Goal: Navigation & Orientation: Find specific page/section

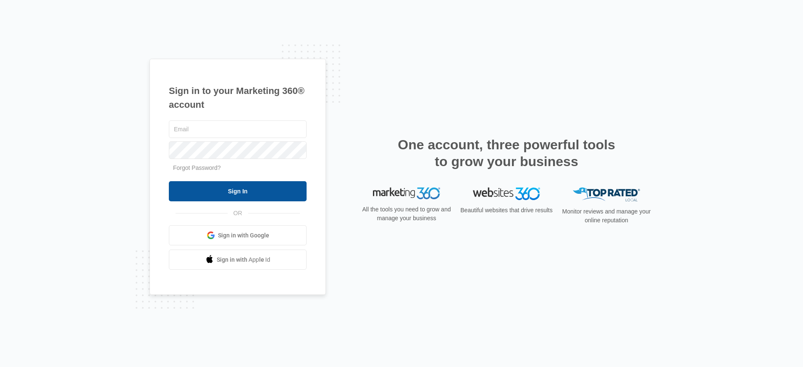
type input "[EMAIL_ADDRESS][DOMAIN_NAME]"
click at [223, 191] on input "Sign In" at bounding box center [238, 191] width 138 height 20
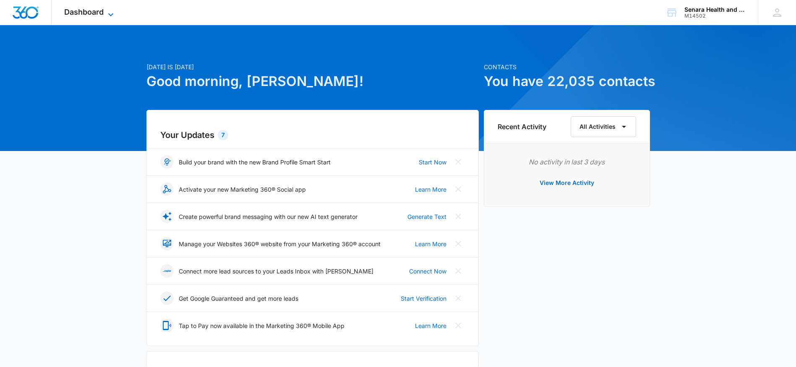
click at [102, 12] on span "Dashboard" at bounding box center [83, 12] width 39 height 9
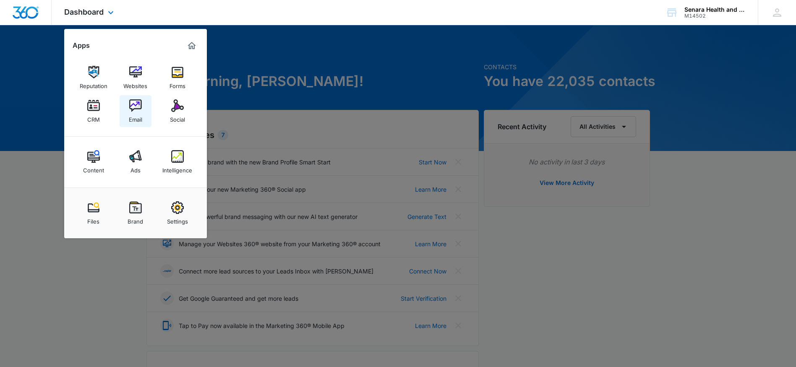
click at [141, 111] on img at bounding box center [135, 105] width 13 height 13
